Goal: Task Accomplishment & Management: Manage account settings

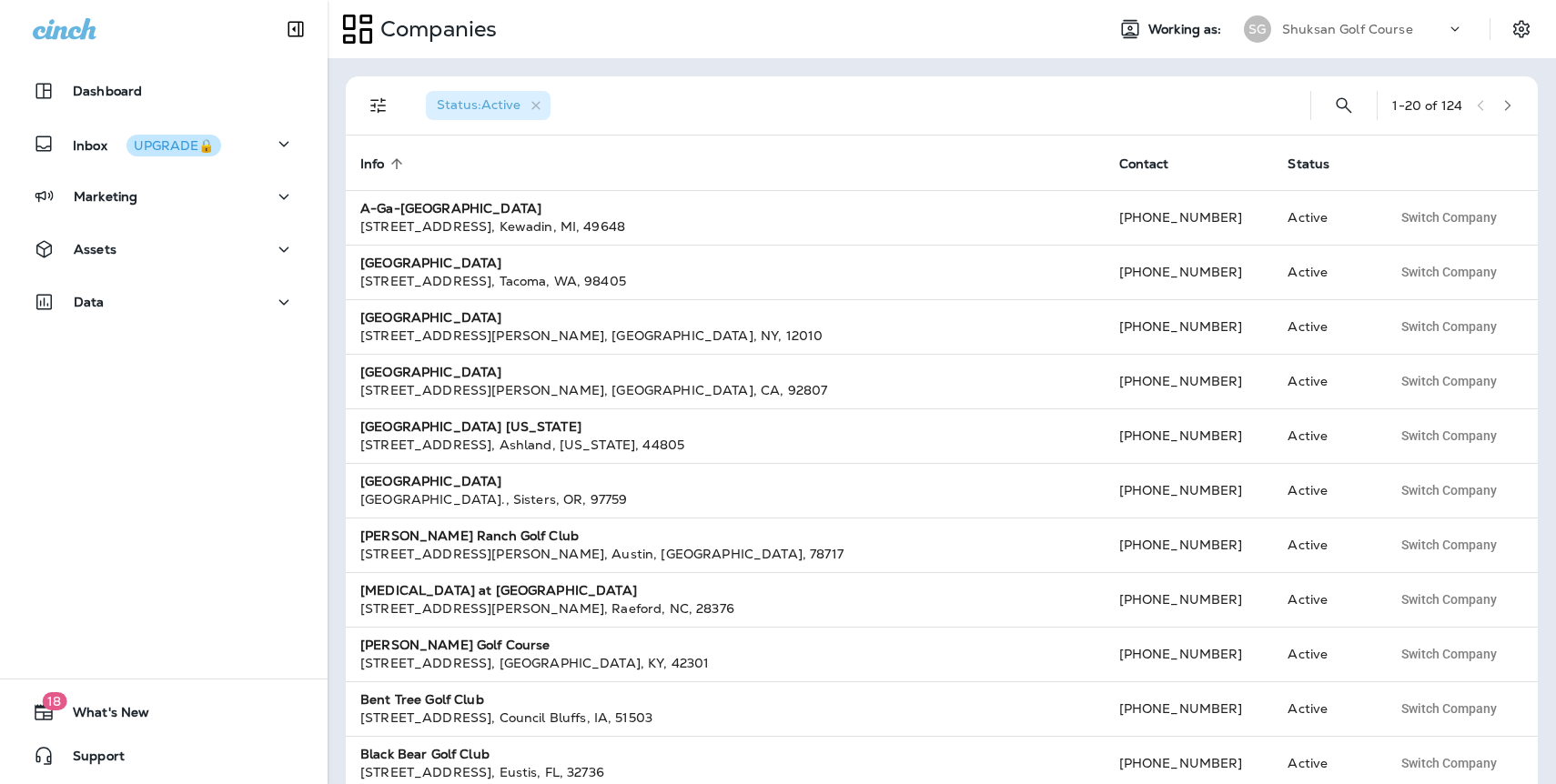
click at [1352, 25] on p "Shuksan Golf Course" at bounding box center [1347, 30] width 131 height 15
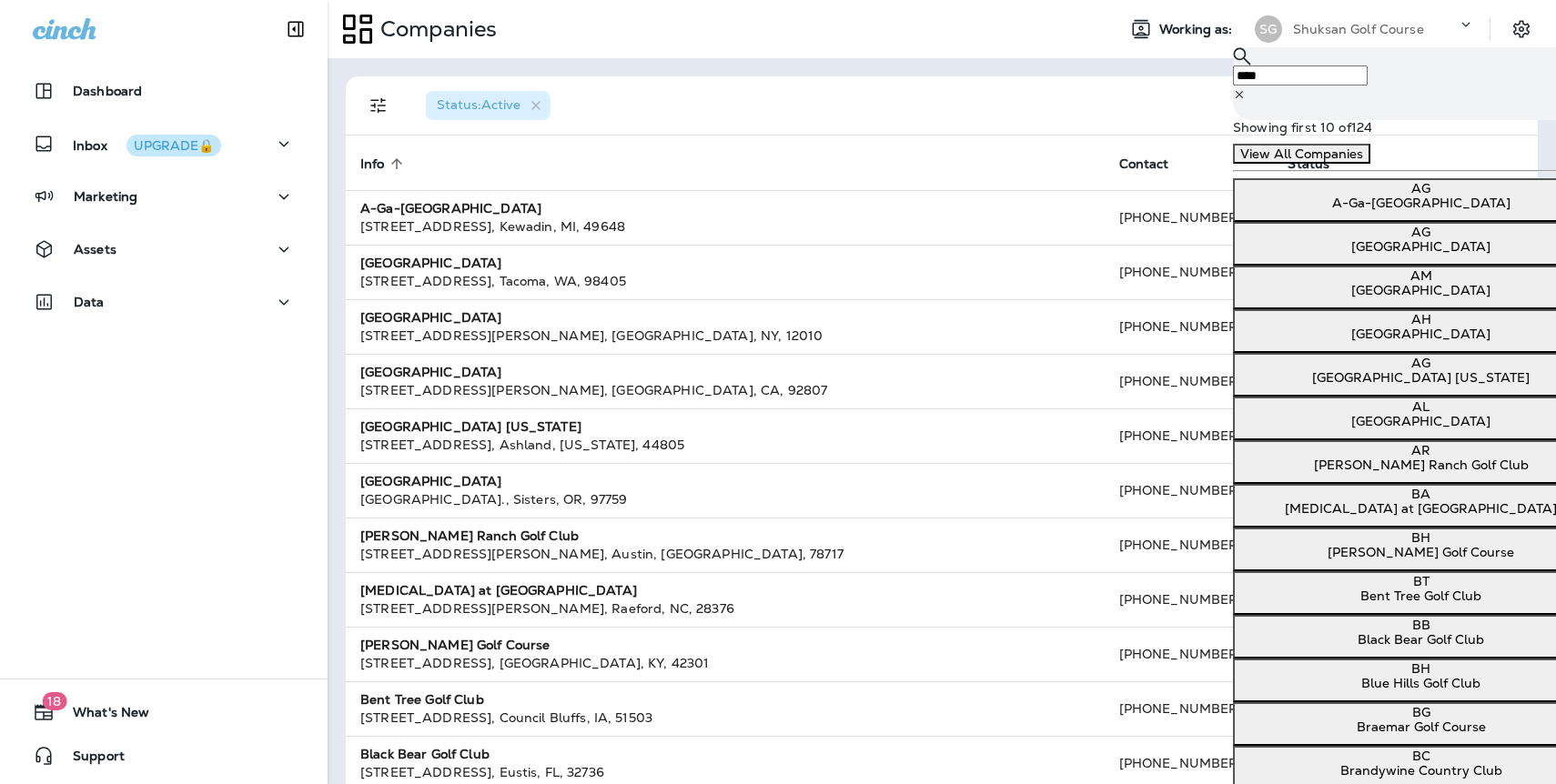
type input "**********"
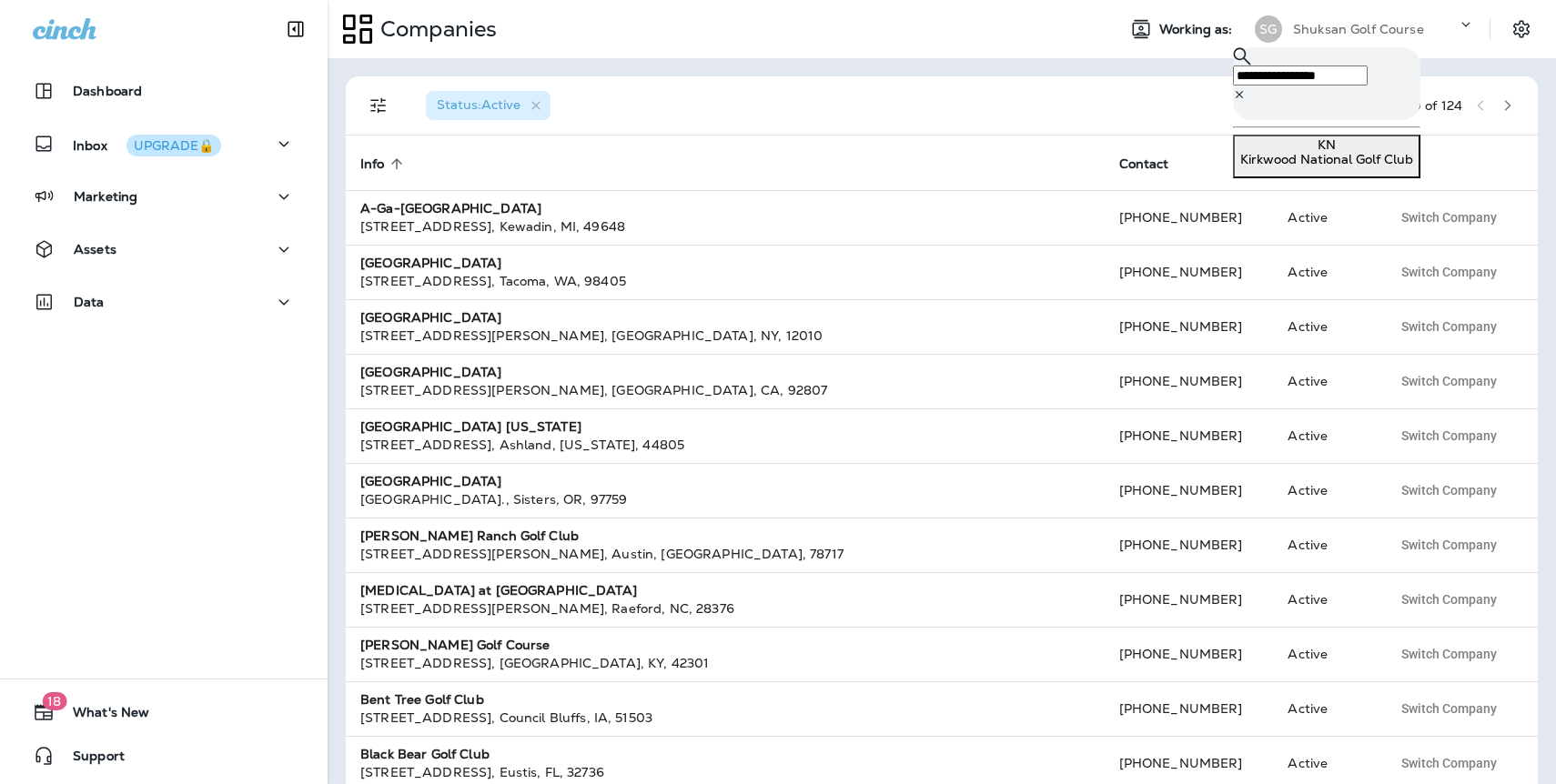
click at [1341, 152] on p "Kirkwood National Golf Club" at bounding box center [1327, 160] width 173 height 15
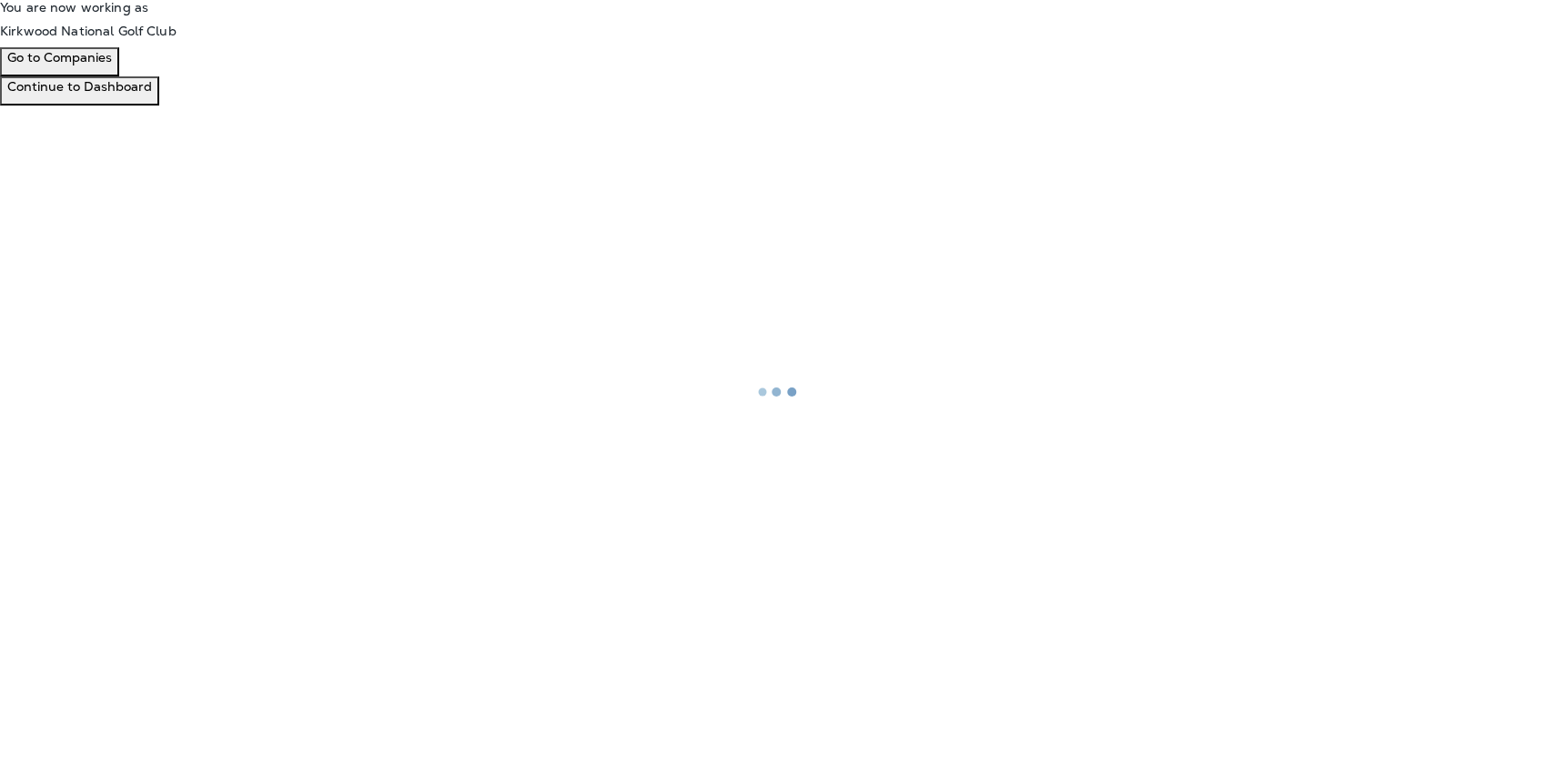
click at [152, 94] on p "Continue to Dashboard" at bounding box center [80, 86] width 145 height 15
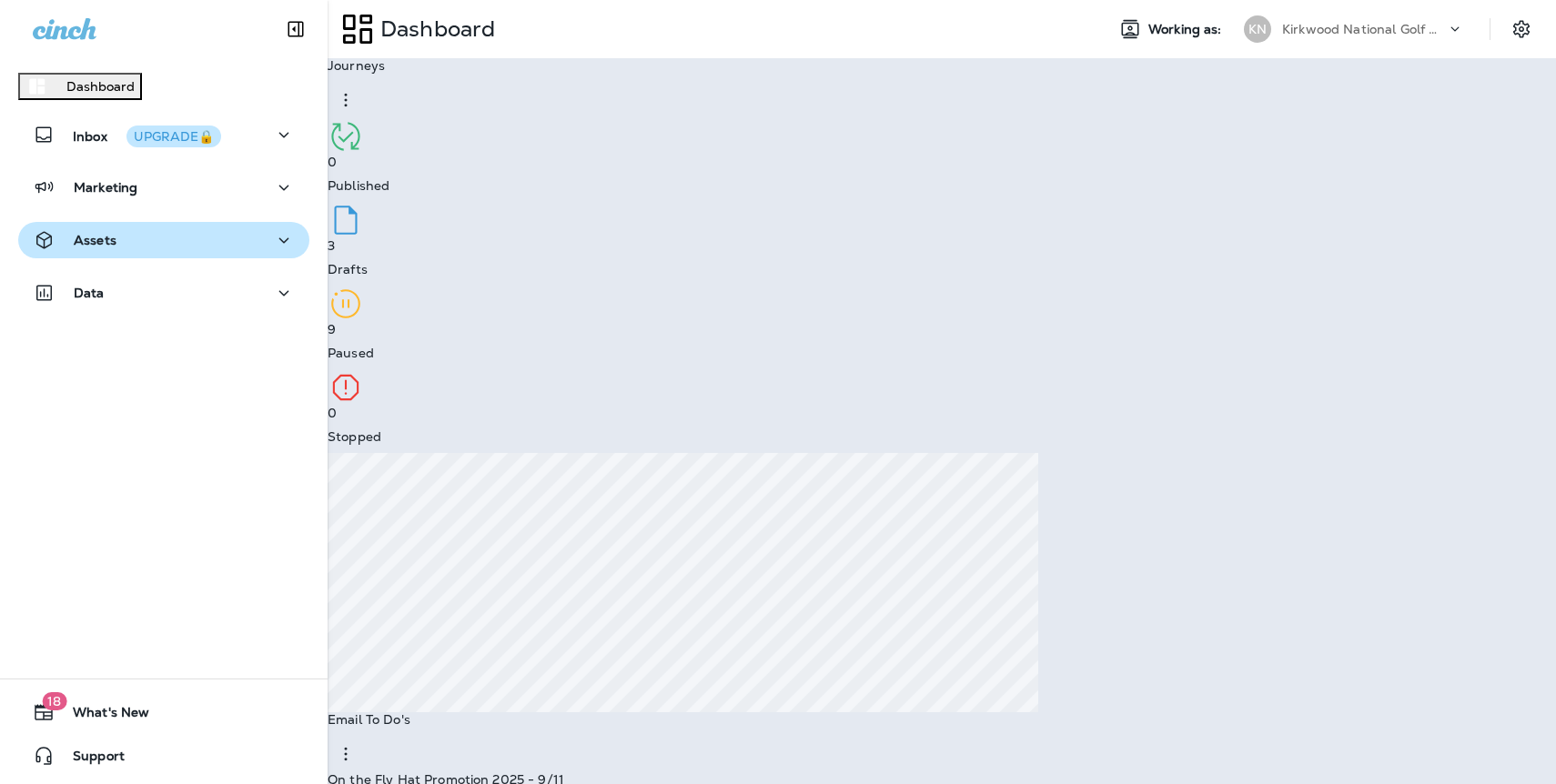
click at [114, 249] on div "Assets" at bounding box center [163, 240] width 262 height 22
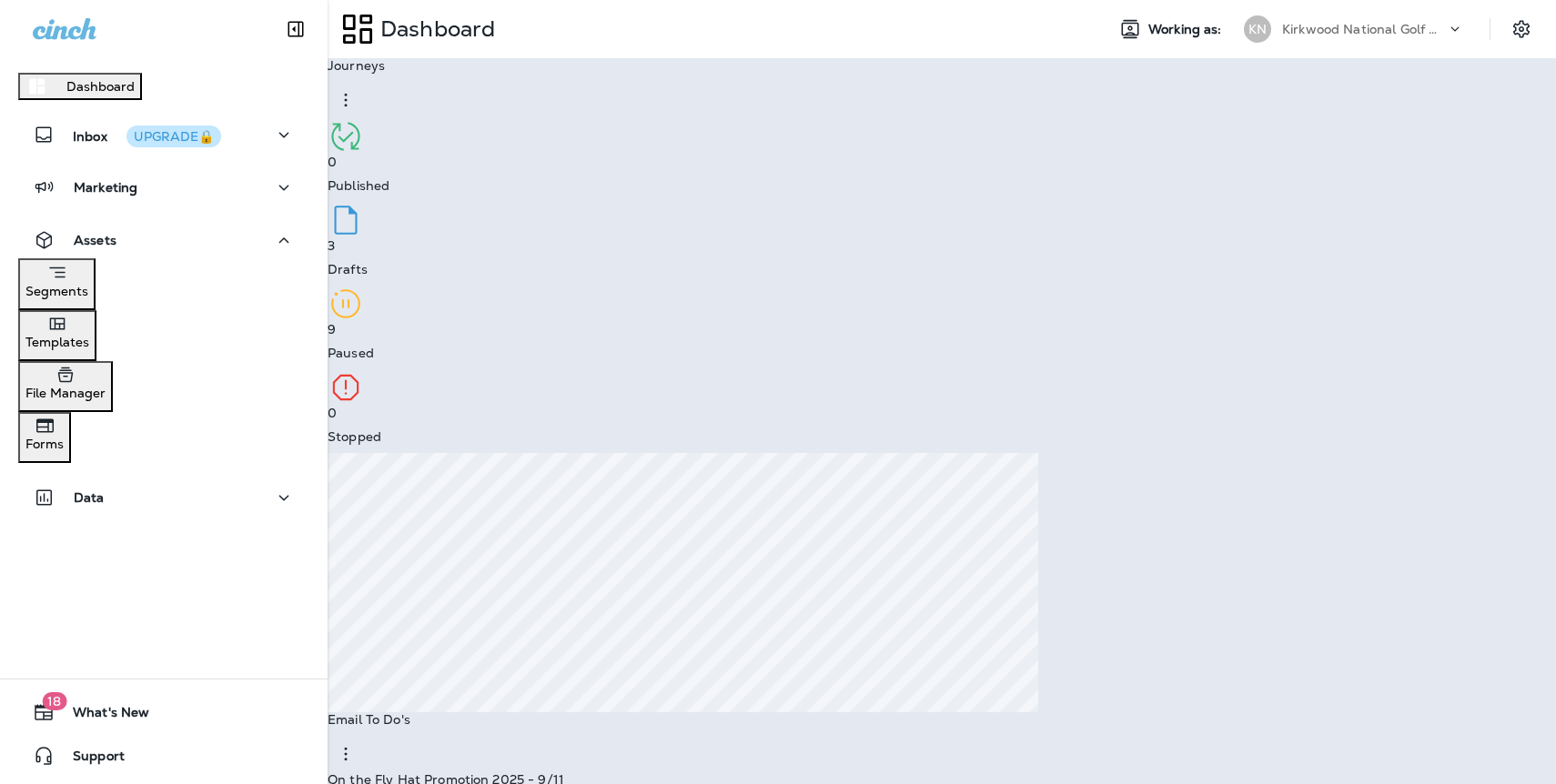
click at [89, 341] on p "Templates" at bounding box center [57, 342] width 64 height 15
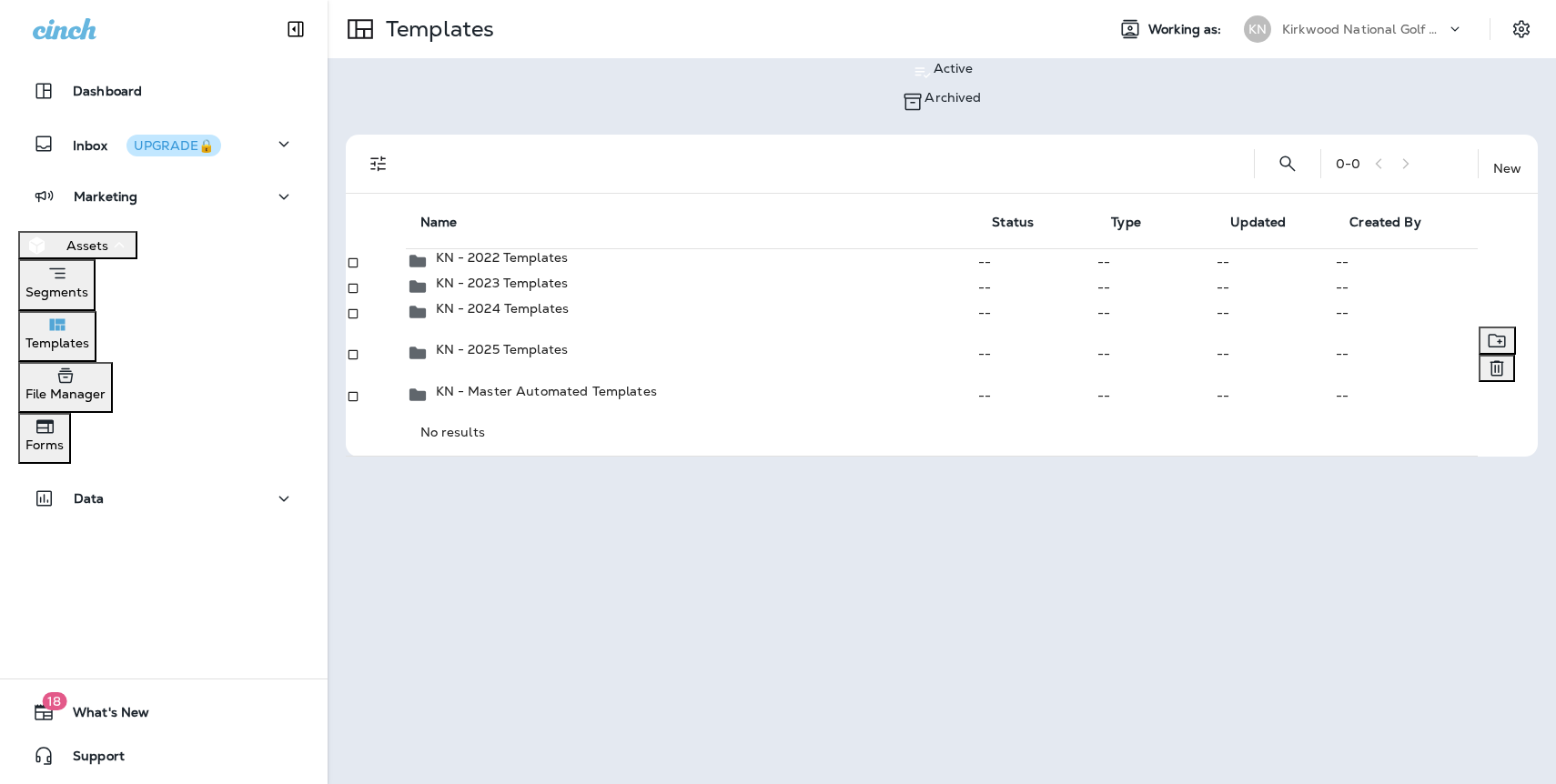
click at [524, 356] on p "KN - 2025 Templates" at bounding box center [501, 349] width 133 height 15
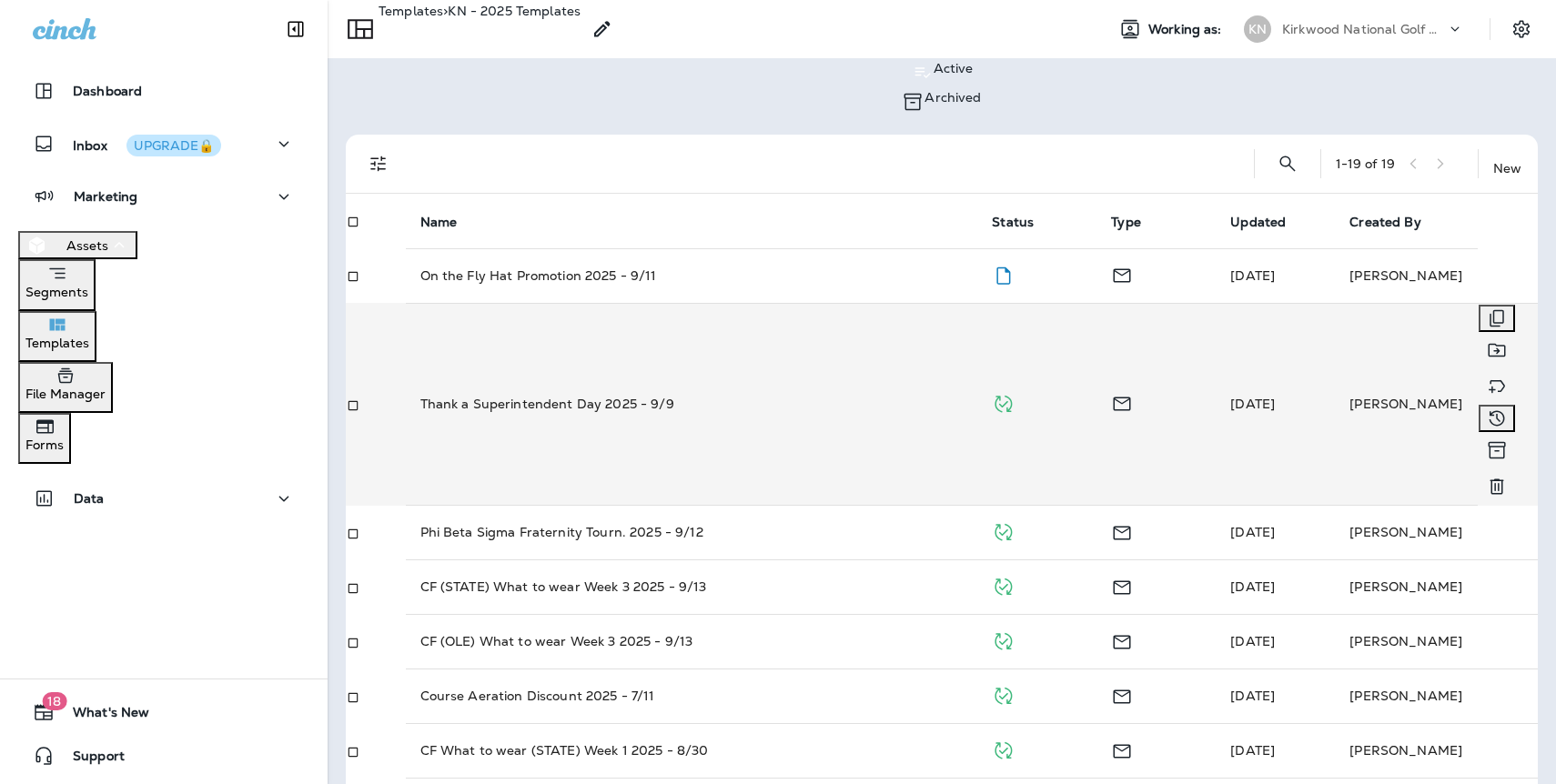
click at [569, 394] on p "Thank a Superintendent Day 2025 - 9/9" at bounding box center [547, 404] width 253 height 19
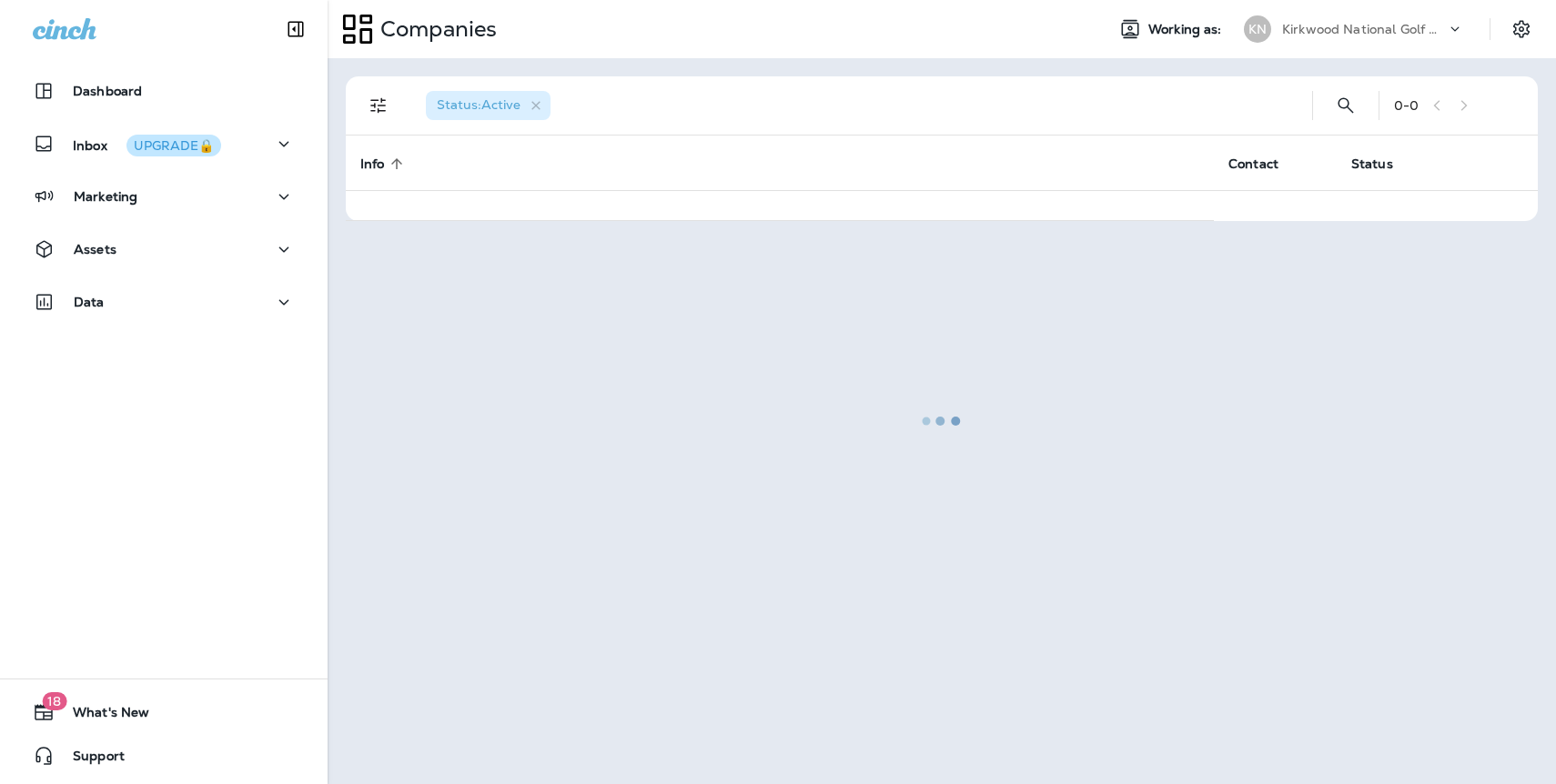
click at [1324, 23] on p "Kirkwood National Golf Club" at bounding box center [1364, 30] width 163 height 15
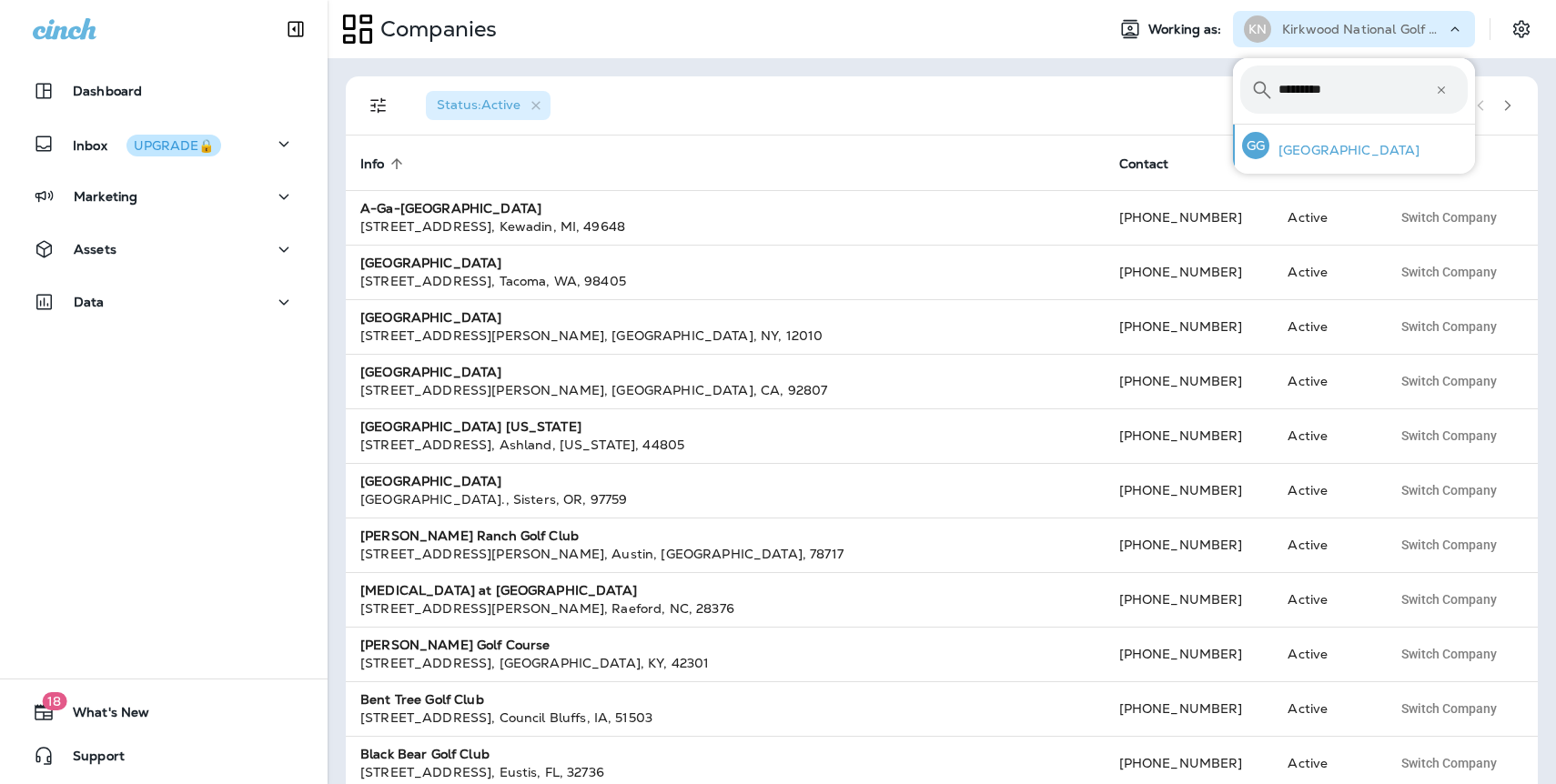
type input "*********"
click at [1360, 147] on p "[GEOGRAPHIC_DATA]" at bounding box center [1344, 150] width 150 height 15
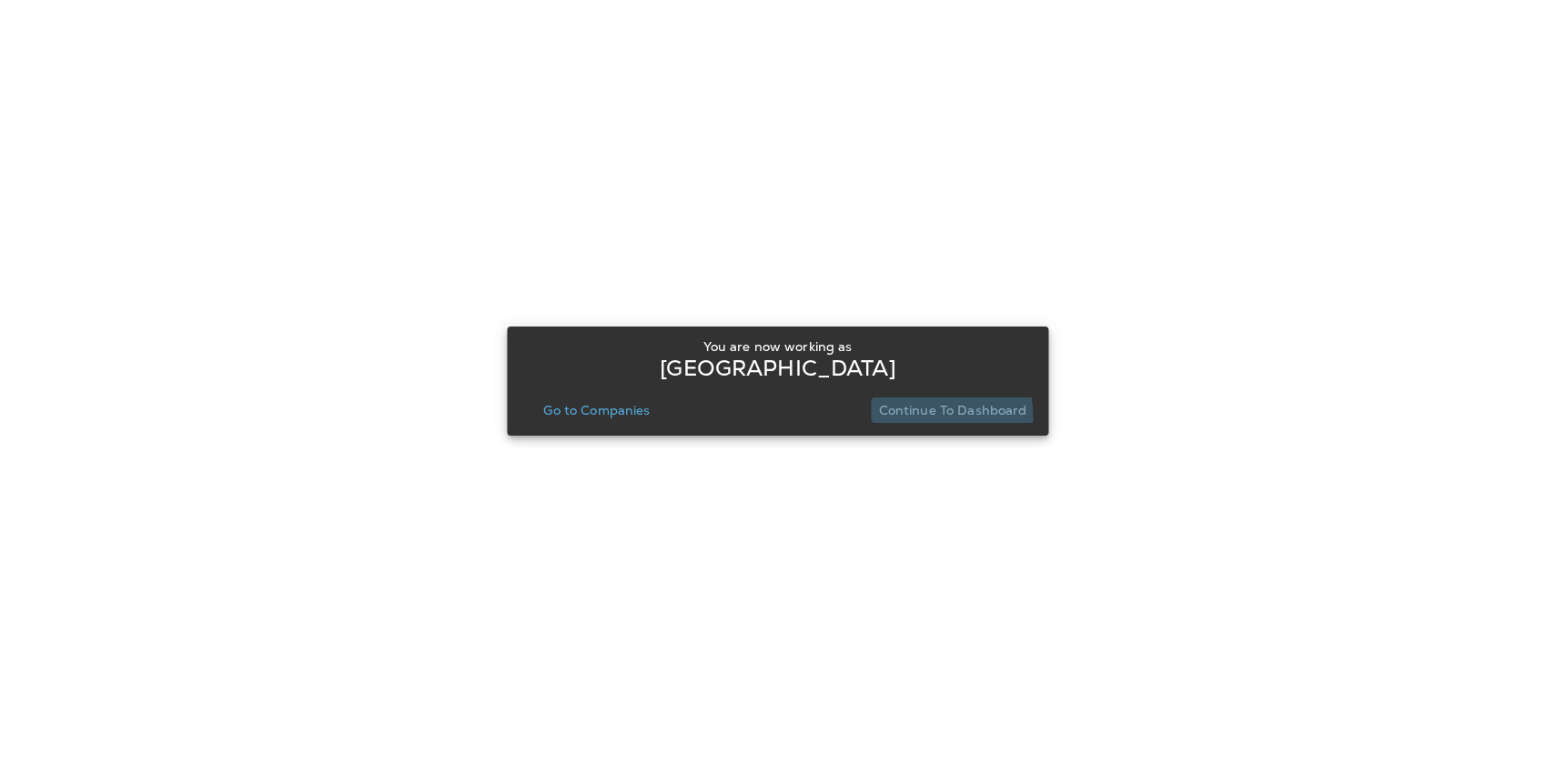
click at [919, 417] on p "Continue to Dashboard" at bounding box center [953, 410] width 149 height 15
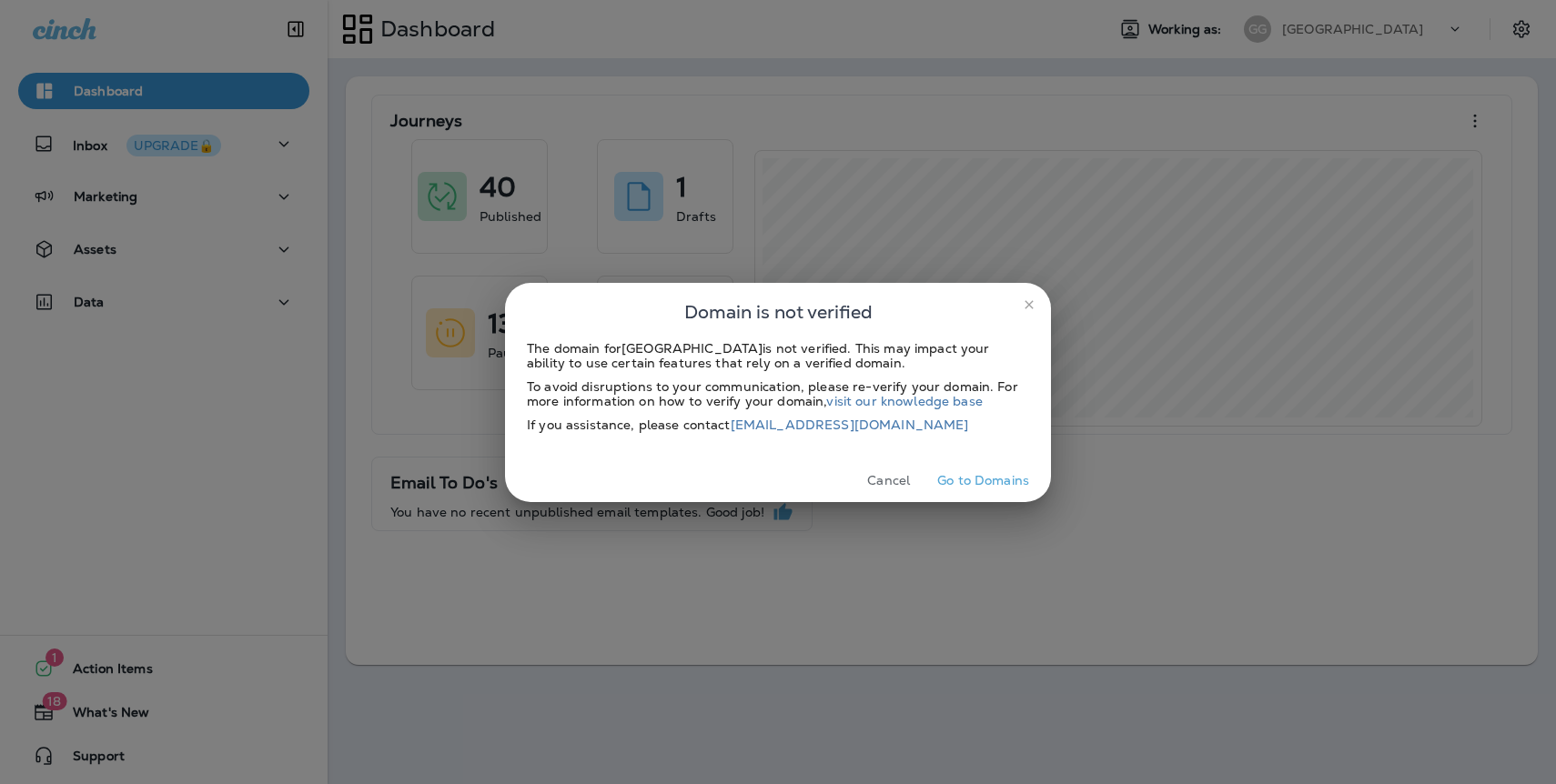
click at [1030, 303] on icon "close" at bounding box center [1028, 303] width 8 height 8
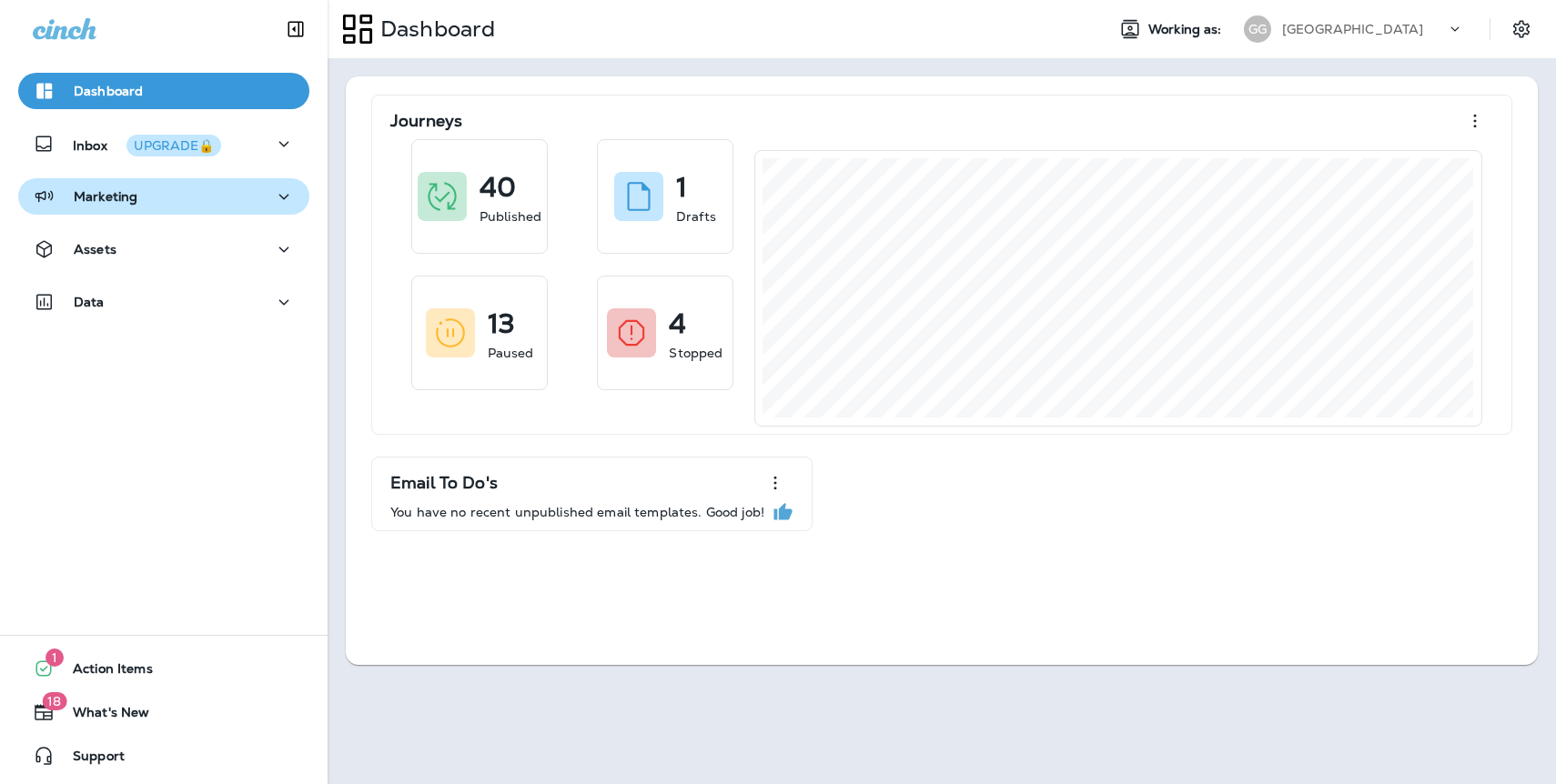
click at [155, 200] on div "Marketing" at bounding box center [163, 197] width 262 height 22
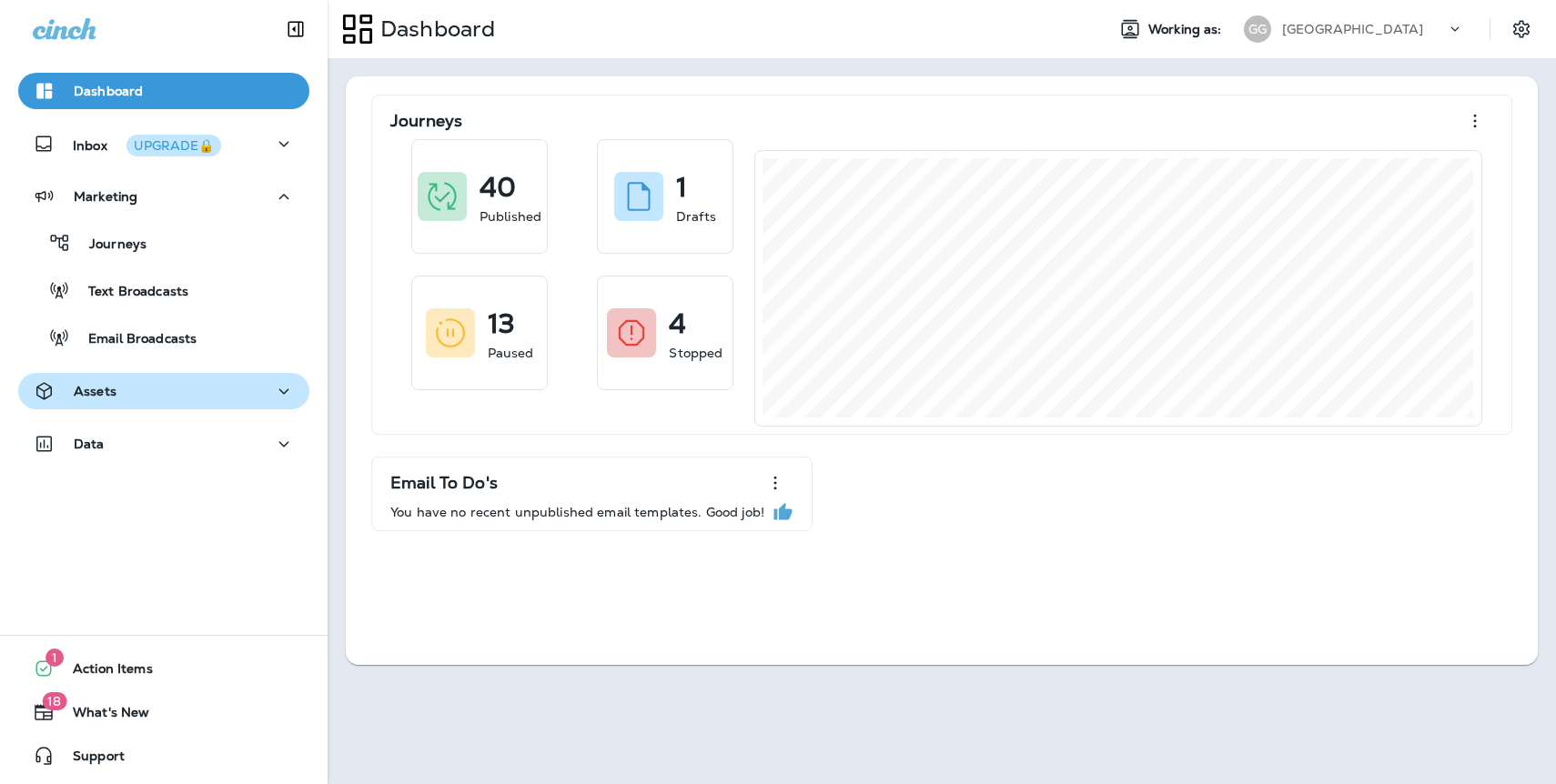
click at [112, 391] on p "Assets" at bounding box center [95, 391] width 43 height 15
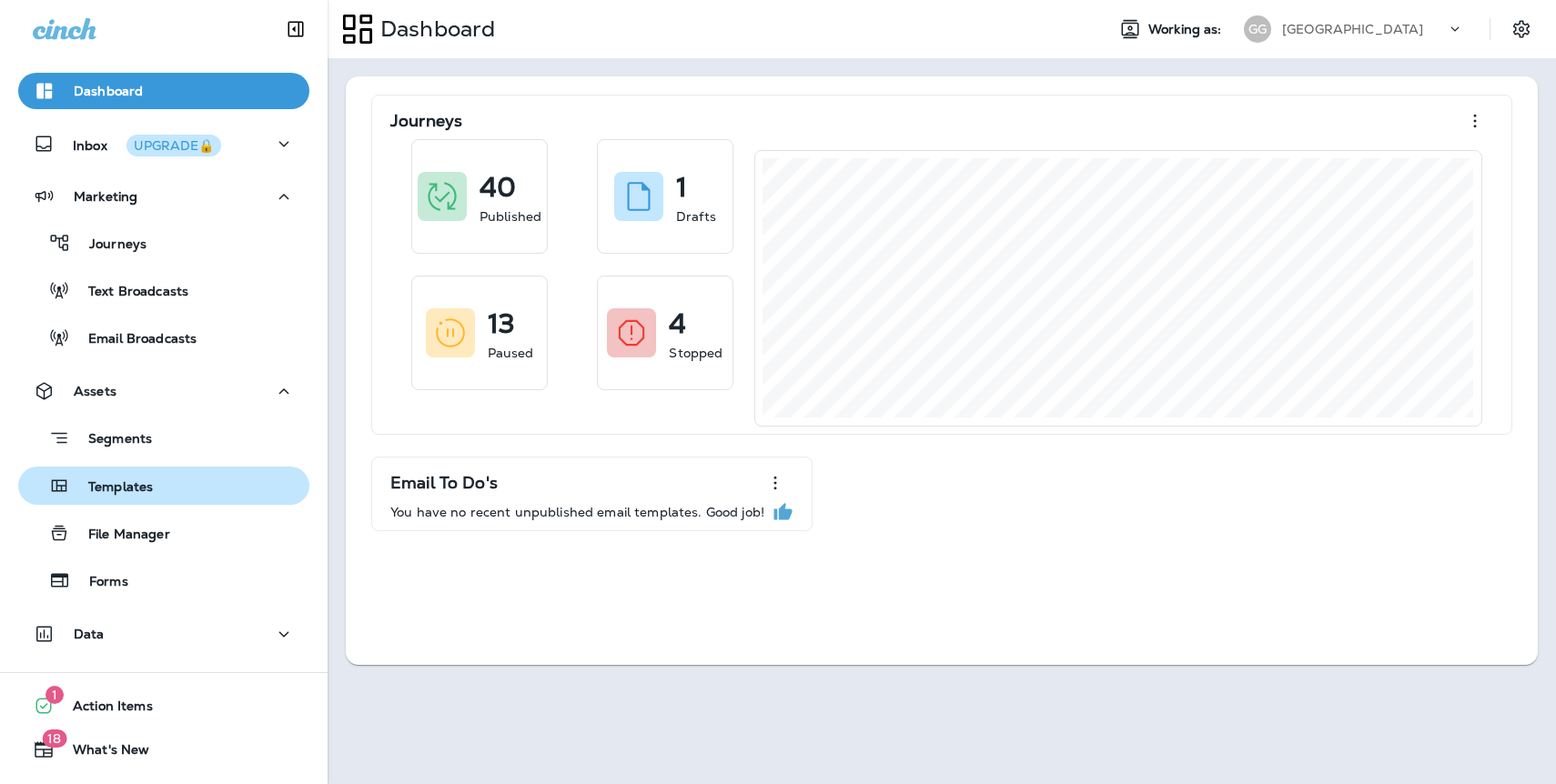
click at [130, 485] on p "Templates" at bounding box center [110, 487] width 83 height 18
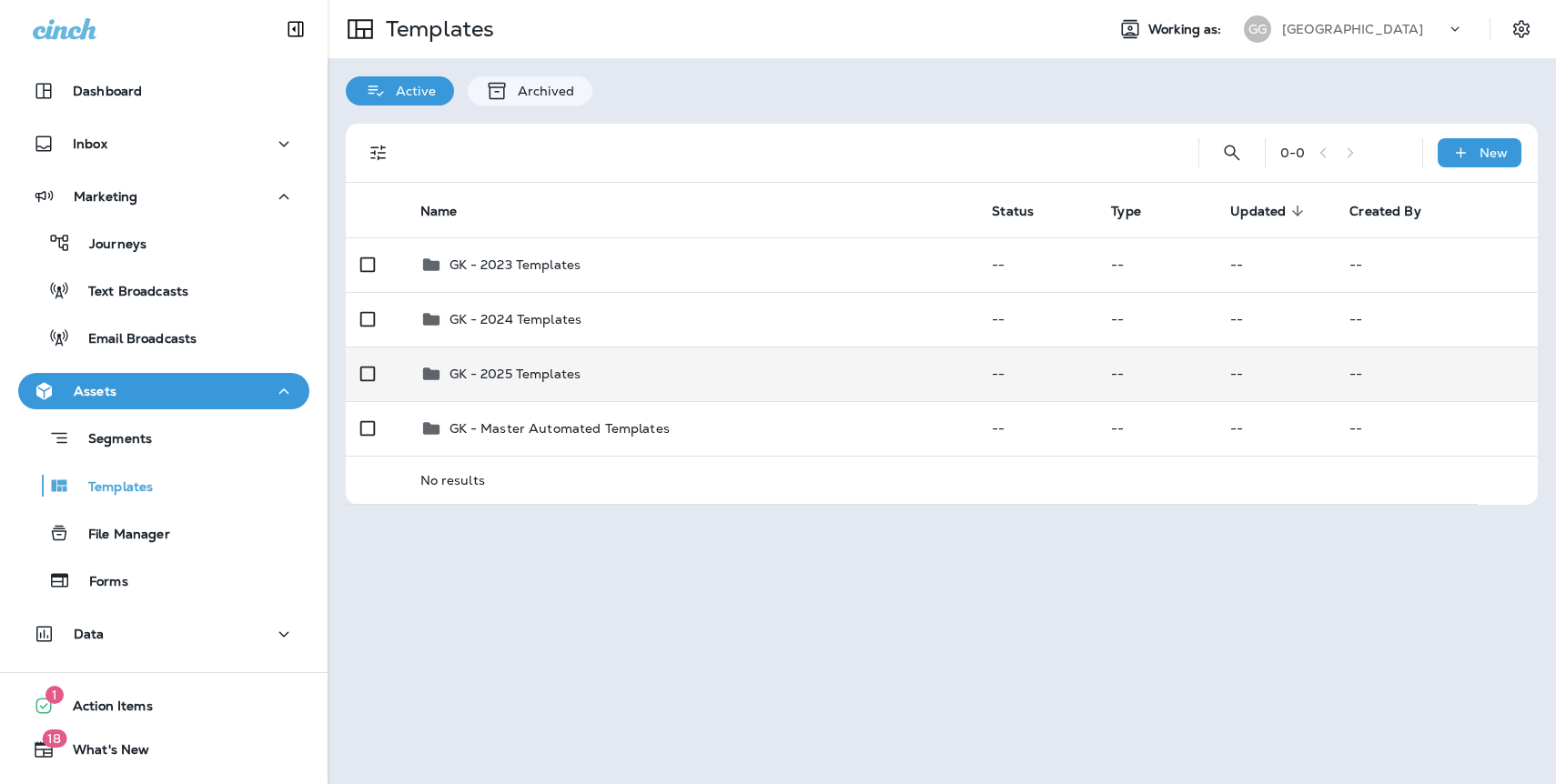
click at [546, 364] on div "GK - 2025 Templates" at bounding box center [515, 374] width 132 height 22
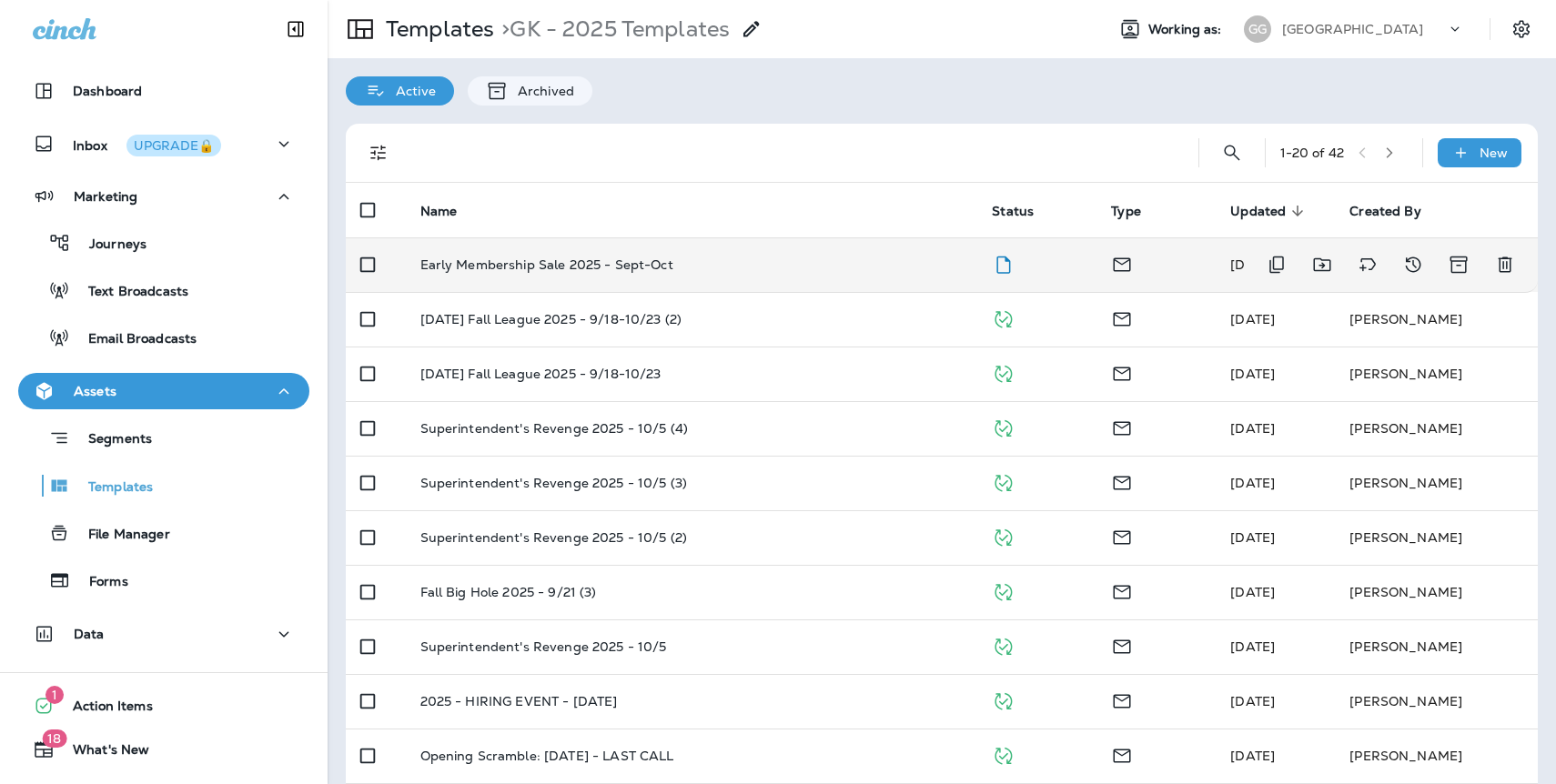
click at [619, 267] on p "Early Membership Sale 2025 - Sept-Oct" at bounding box center [547, 264] width 253 height 15
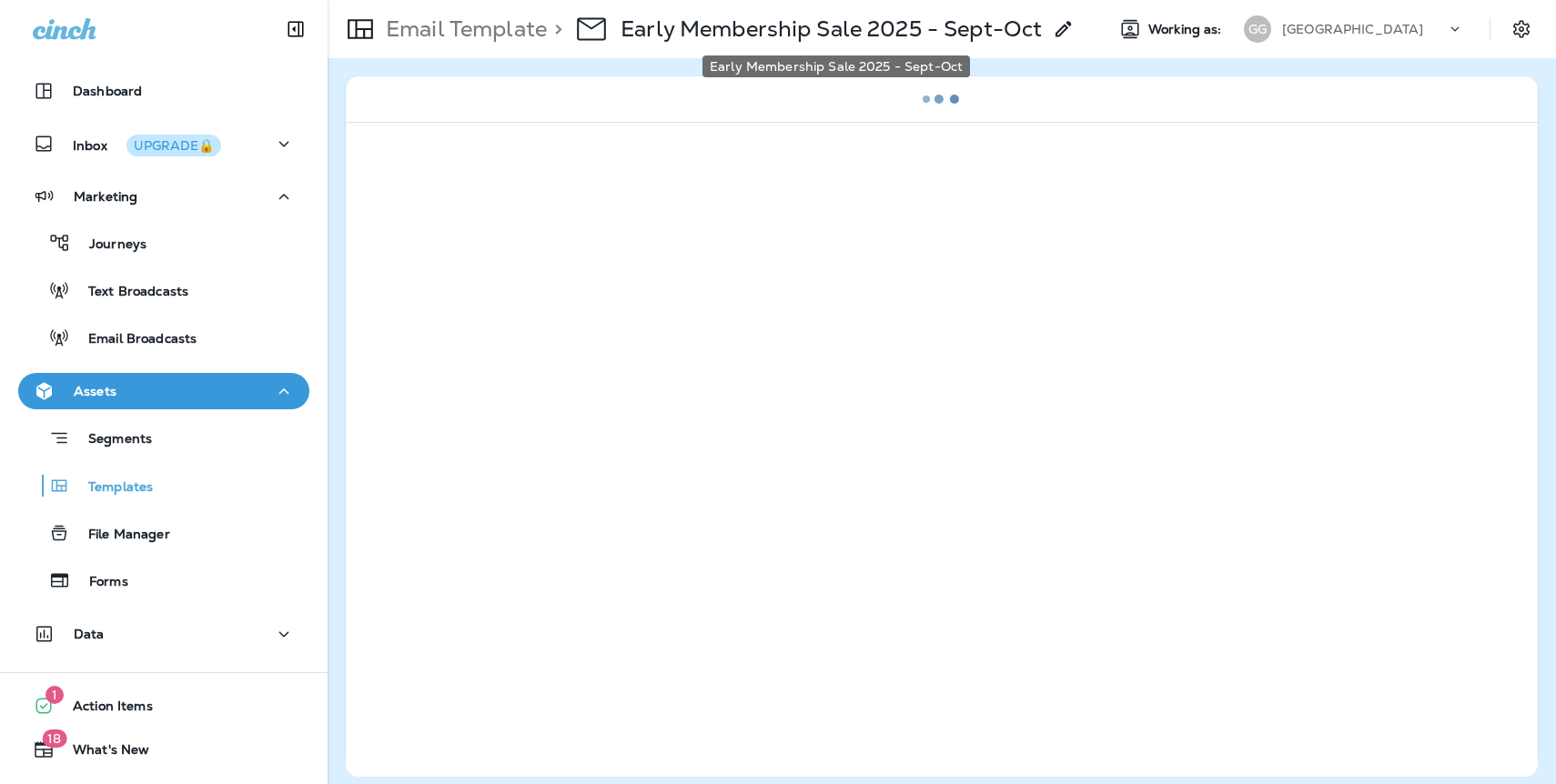
click at [1006, 25] on p "Early Membership Sale 2025 - Sept-Oct" at bounding box center [831, 29] width 421 height 27
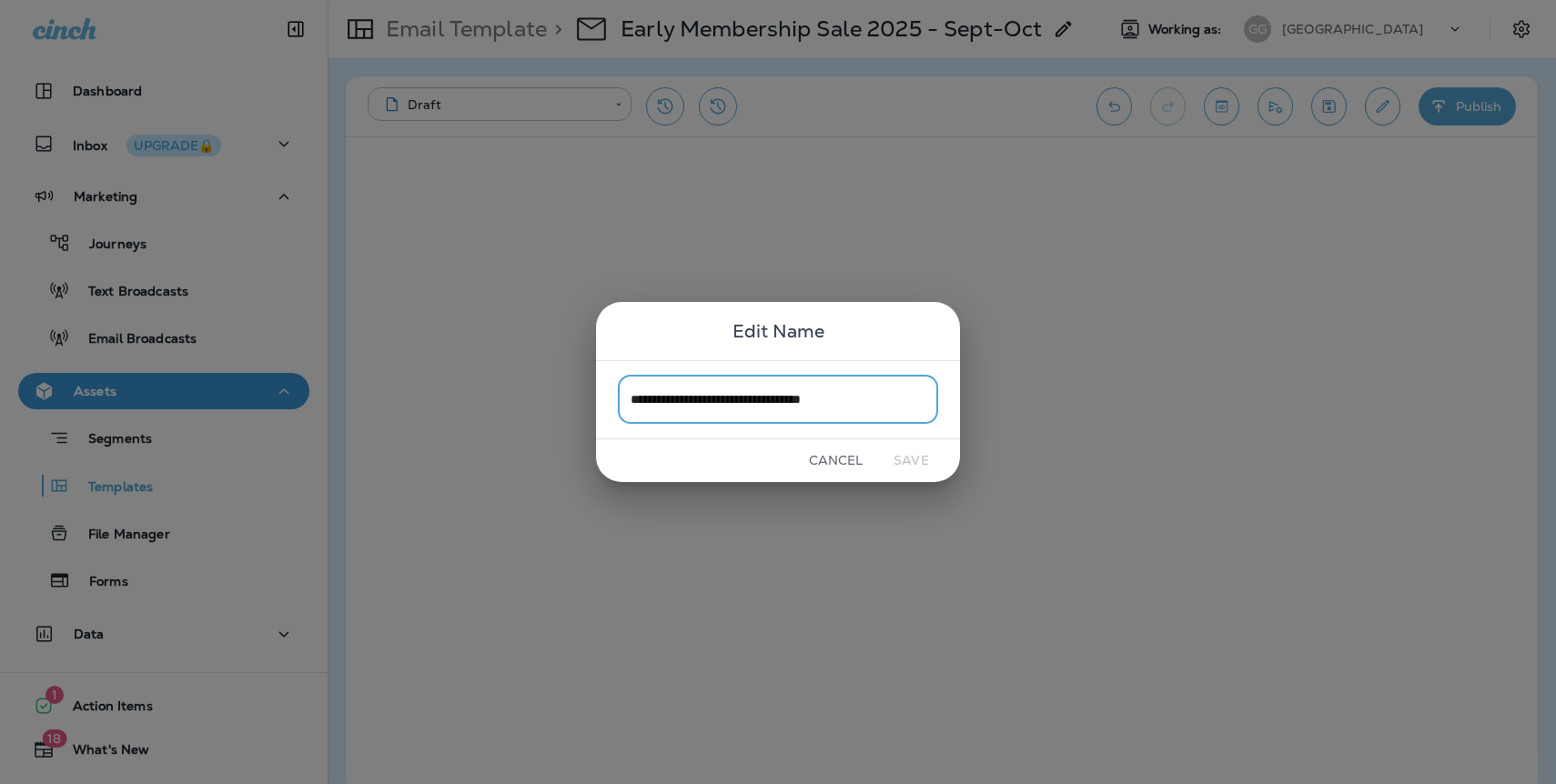
click at [1494, 320] on div "**********" at bounding box center [778, 392] width 1556 height 784
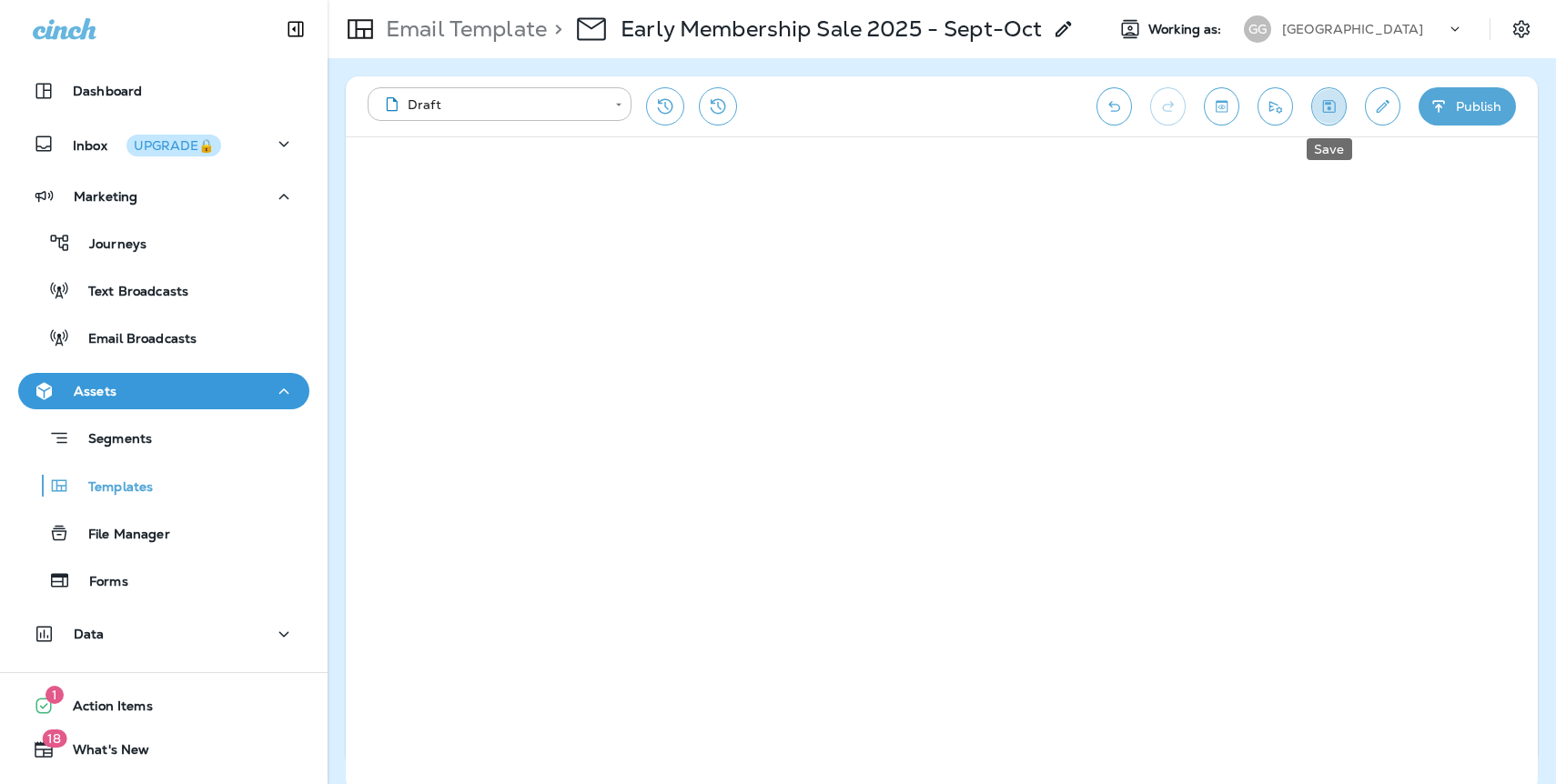
click at [1332, 115] on button "Save" at bounding box center [1329, 106] width 35 height 38
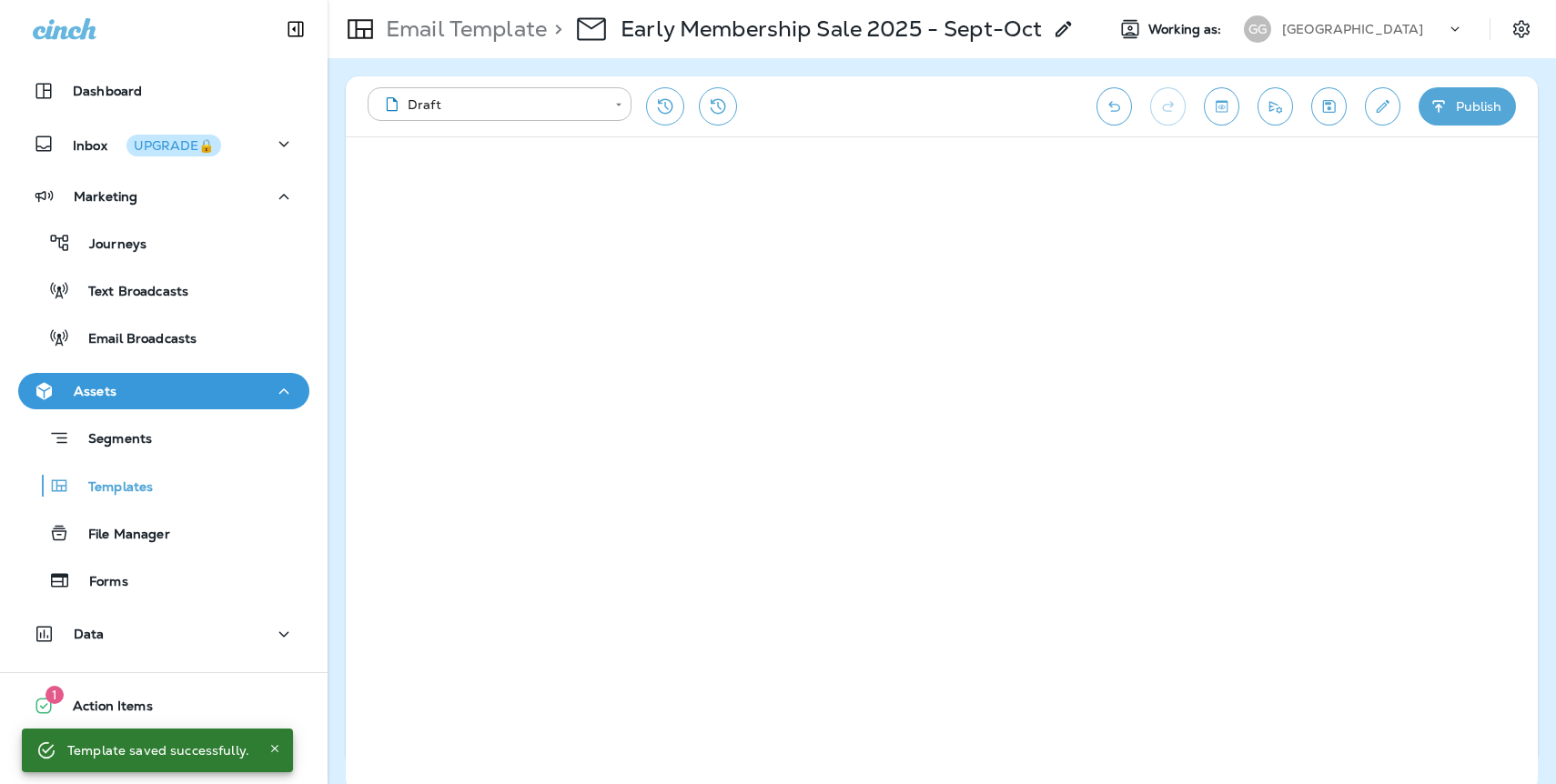
click at [1334, 122] on button "Save" at bounding box center [1329, 106] width 35 height 38
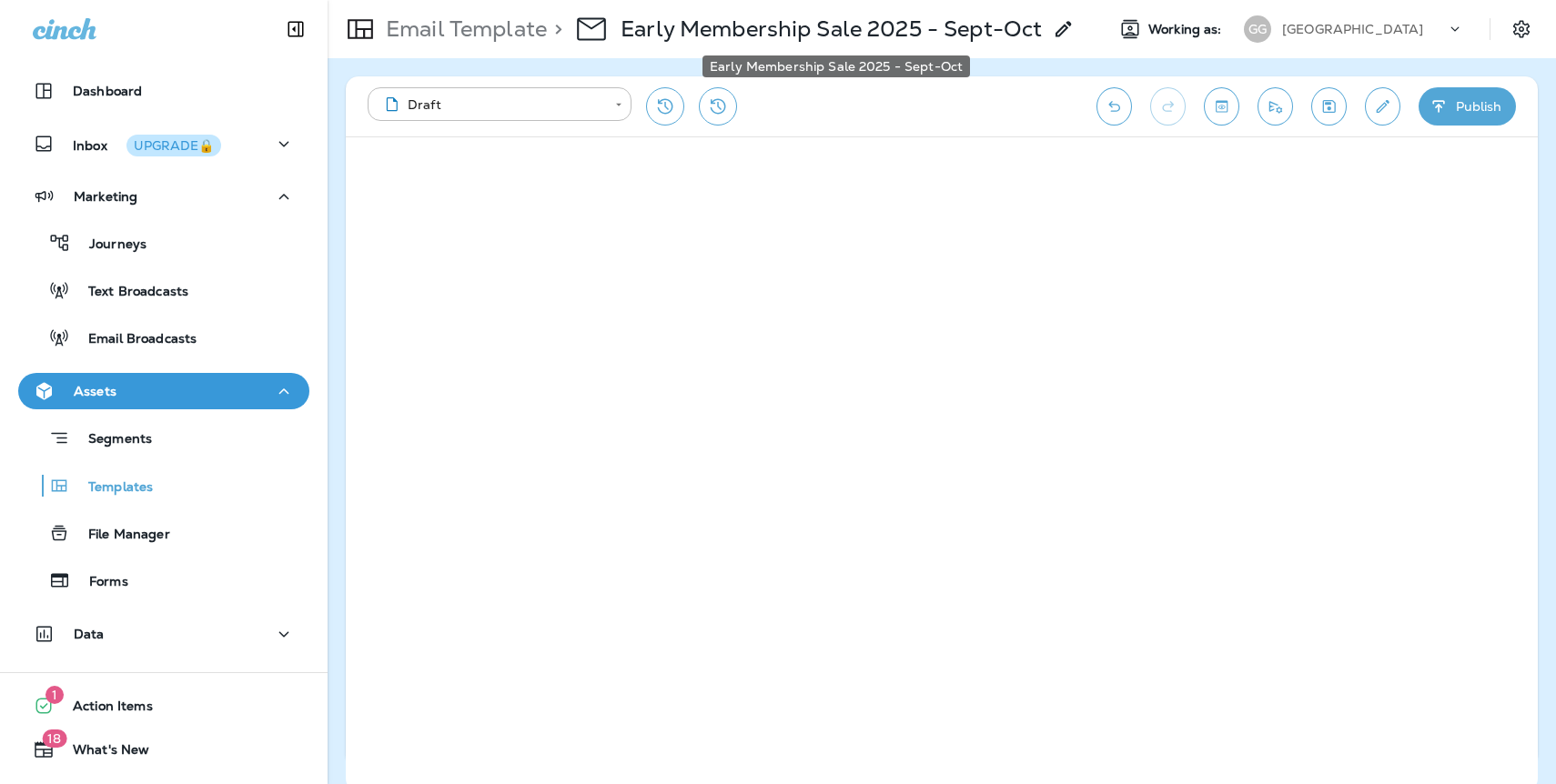
click at [1033, 26] on p "Early Membership Sale 2025 - Sept-Oct" at bounding box center [831, 29] width 421 height 27
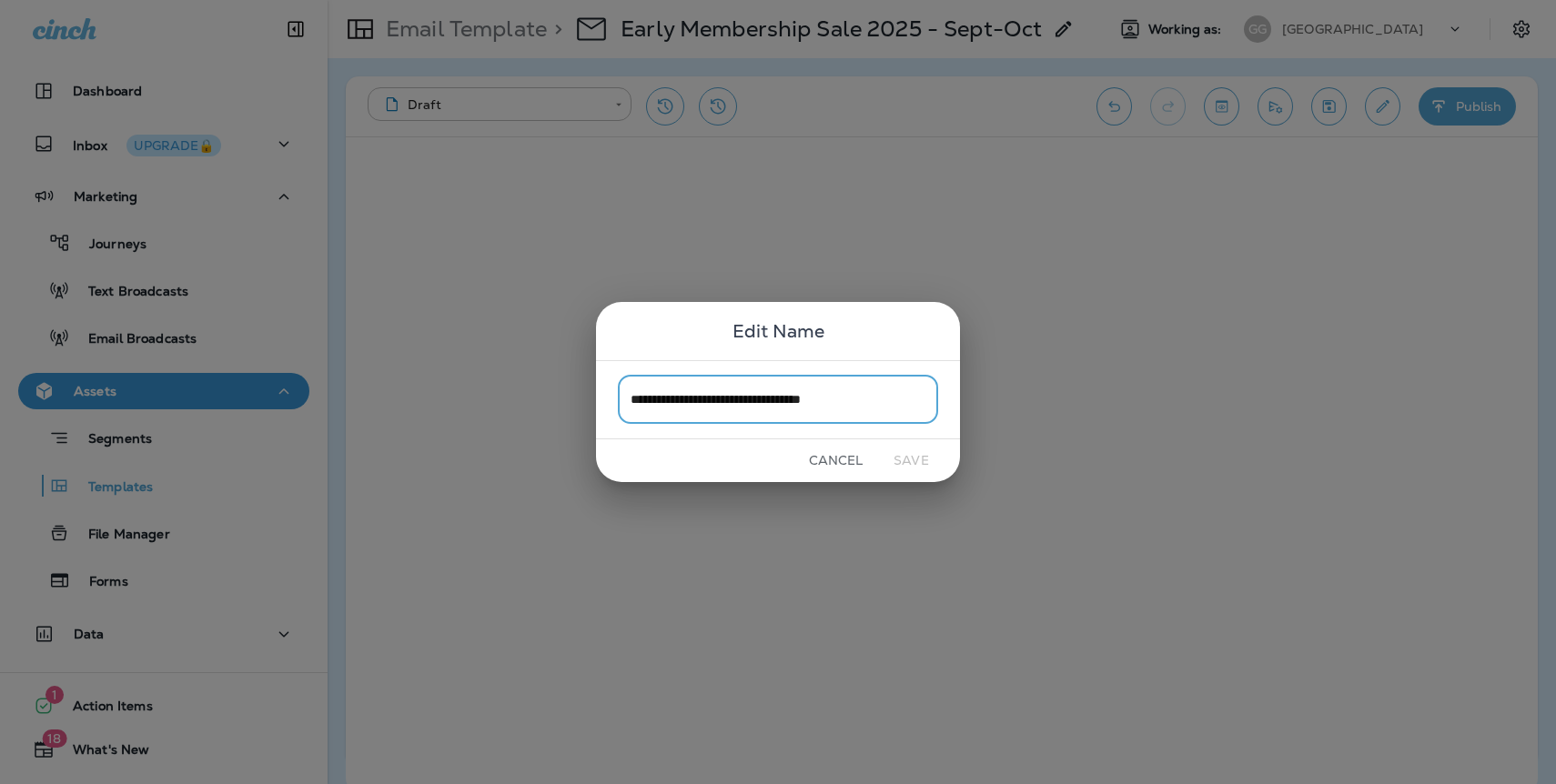
click at [1033, 32] on div "**********" at bounding box center [778, 392] width 1556 height 784
